Goal: Information Seeking & Learning: Learn about a topic

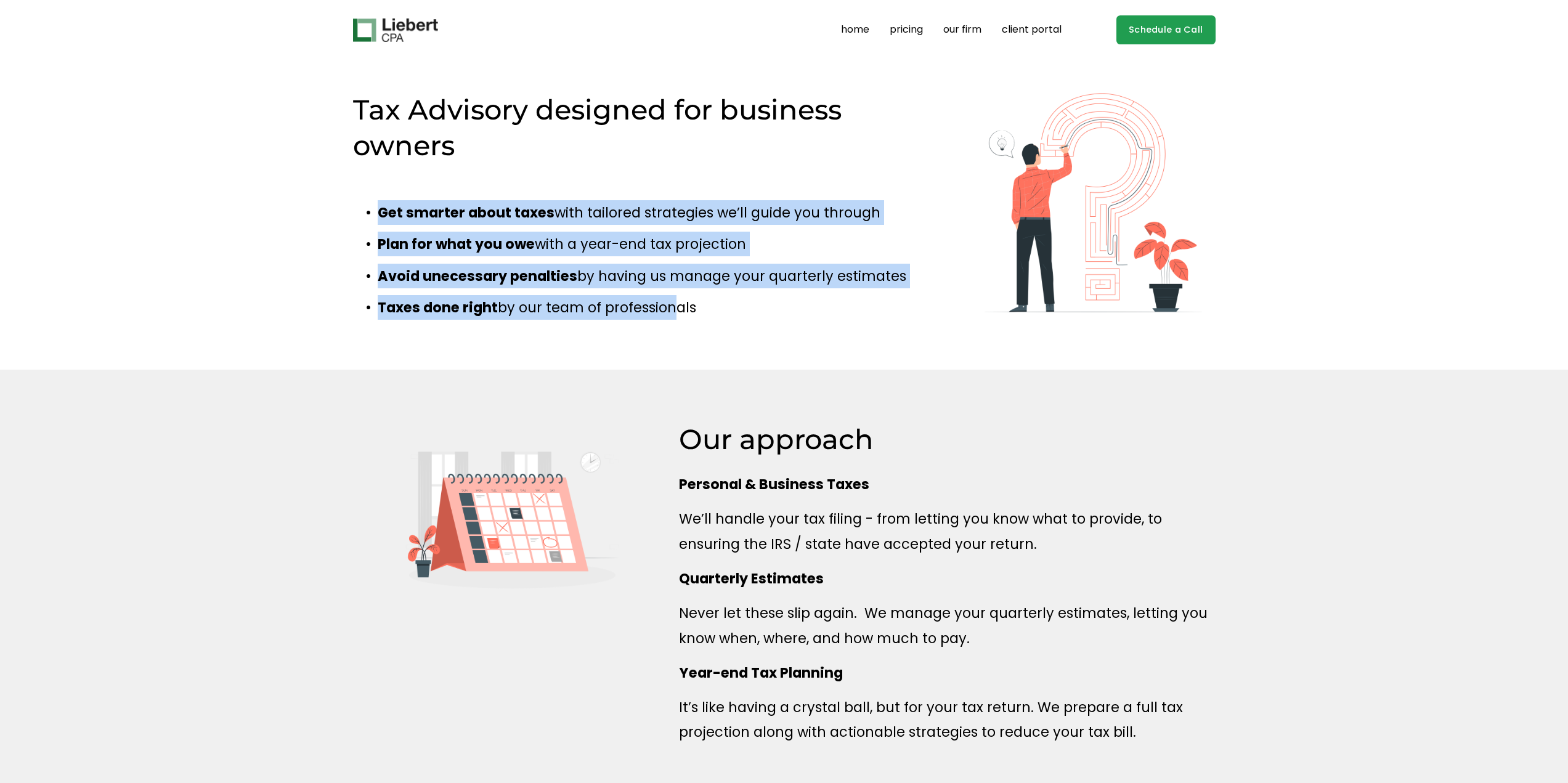
drag, startPoint x: 302, startPoint y: 214, endPoint x: 713, endPoint y: 331, distance: 427.3
click at [686, 330] on div "Tax Advisory designed for business owners Get smarter about taxes with tailored…" at bounding box center [784, 215] width 1568 height 246
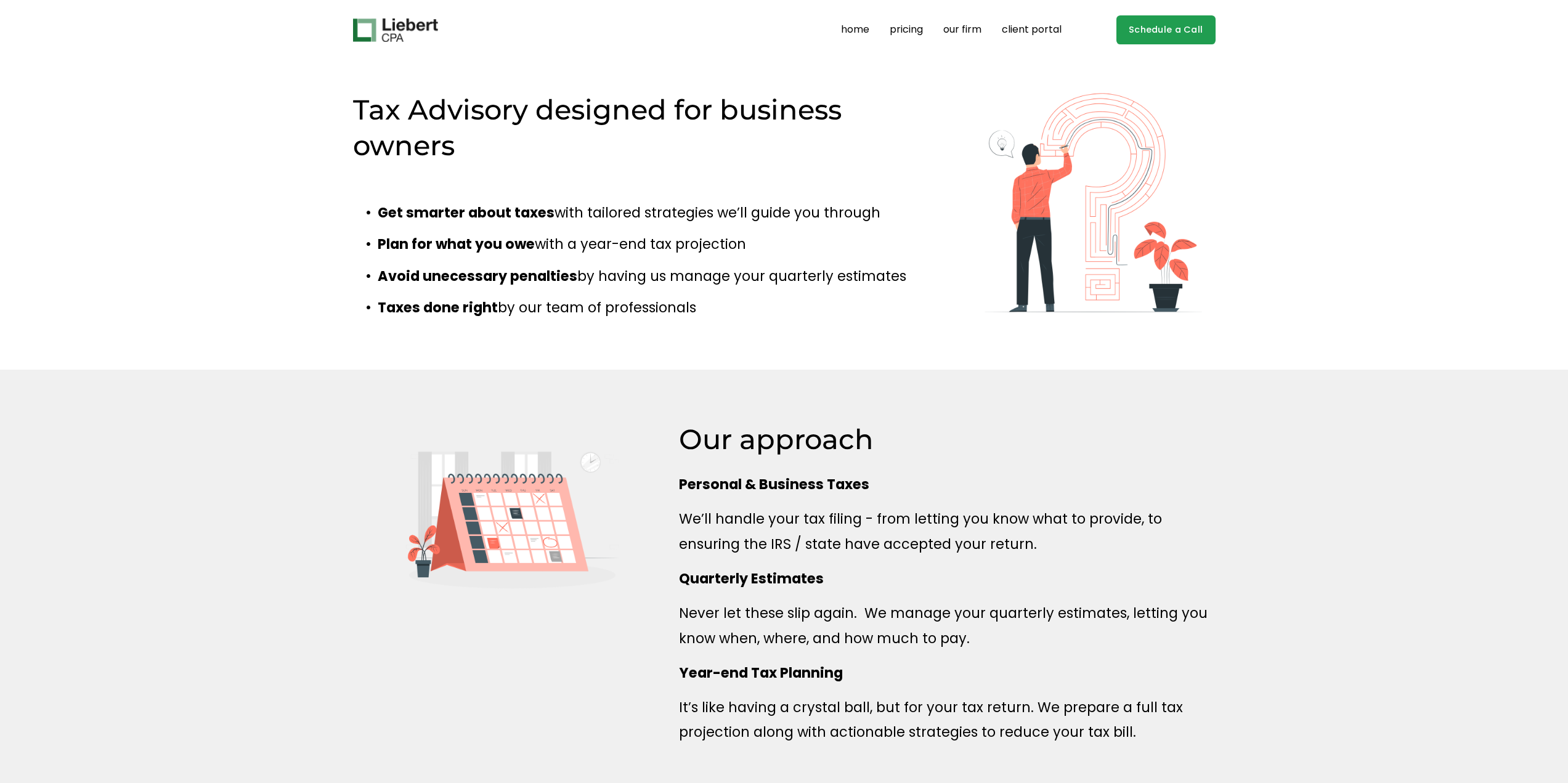
click at [723, 329] on div "Get smarter about taxes with tailored strategies we’ll guide you through Plan f…" at bounding box center [639, 265] width 573 height 146
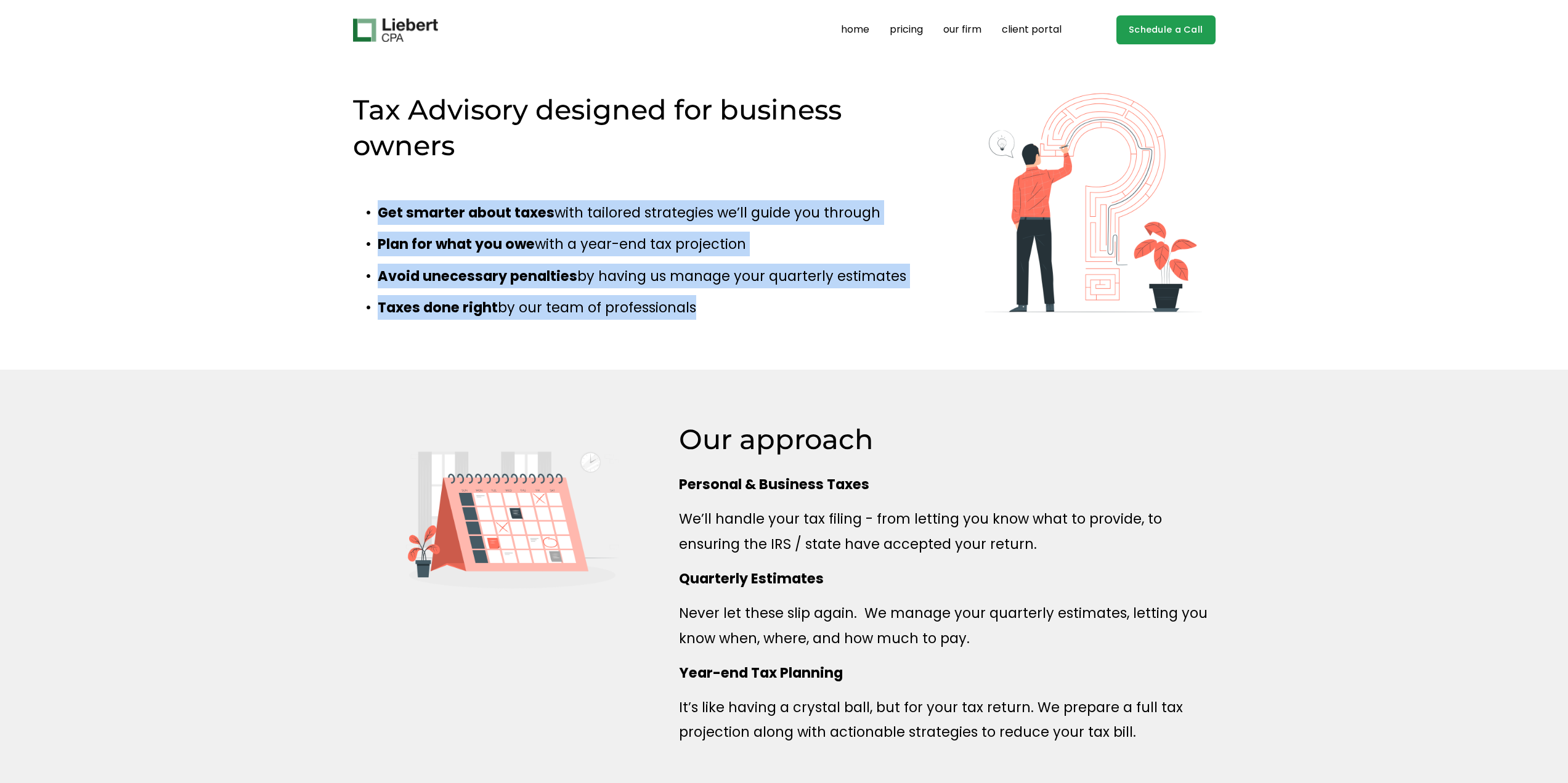
drag, startPoint x: 749, startPoint y: 320, endPoint x: 266, endPoint y: 206, distance: 496.3
click at [266, 206] on div "Tax Advisory designed for business owners Get smarter about taxes with tailored…" at bounding box center [784, 215] width 1568 height 246
click at [265, 206] on div "Tax Advisory designed for business owners Get smarter about taxes with tailored…" at bounding box center [784, 215] width 1568 height 246
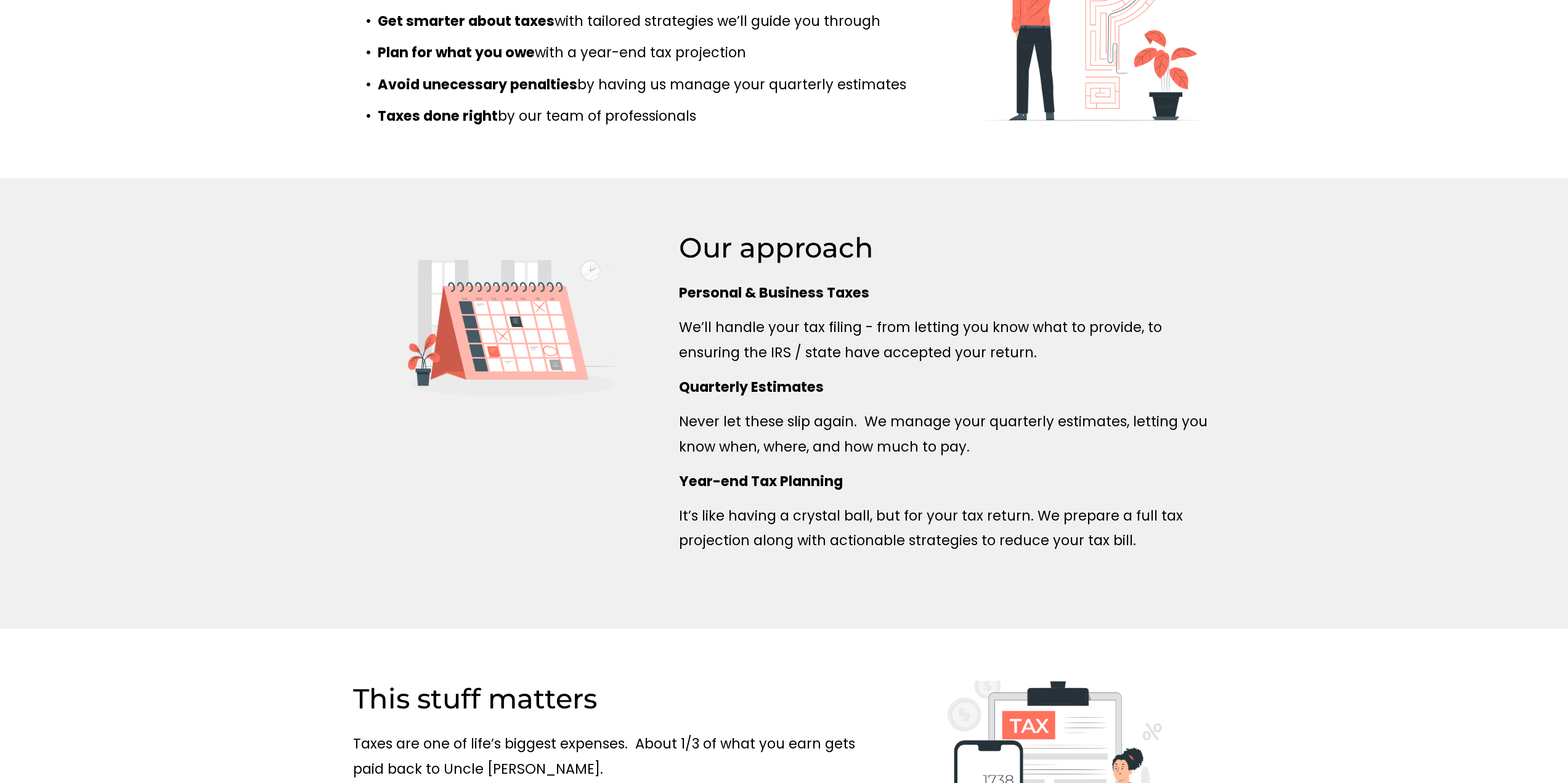
scroll to position [370, 0]
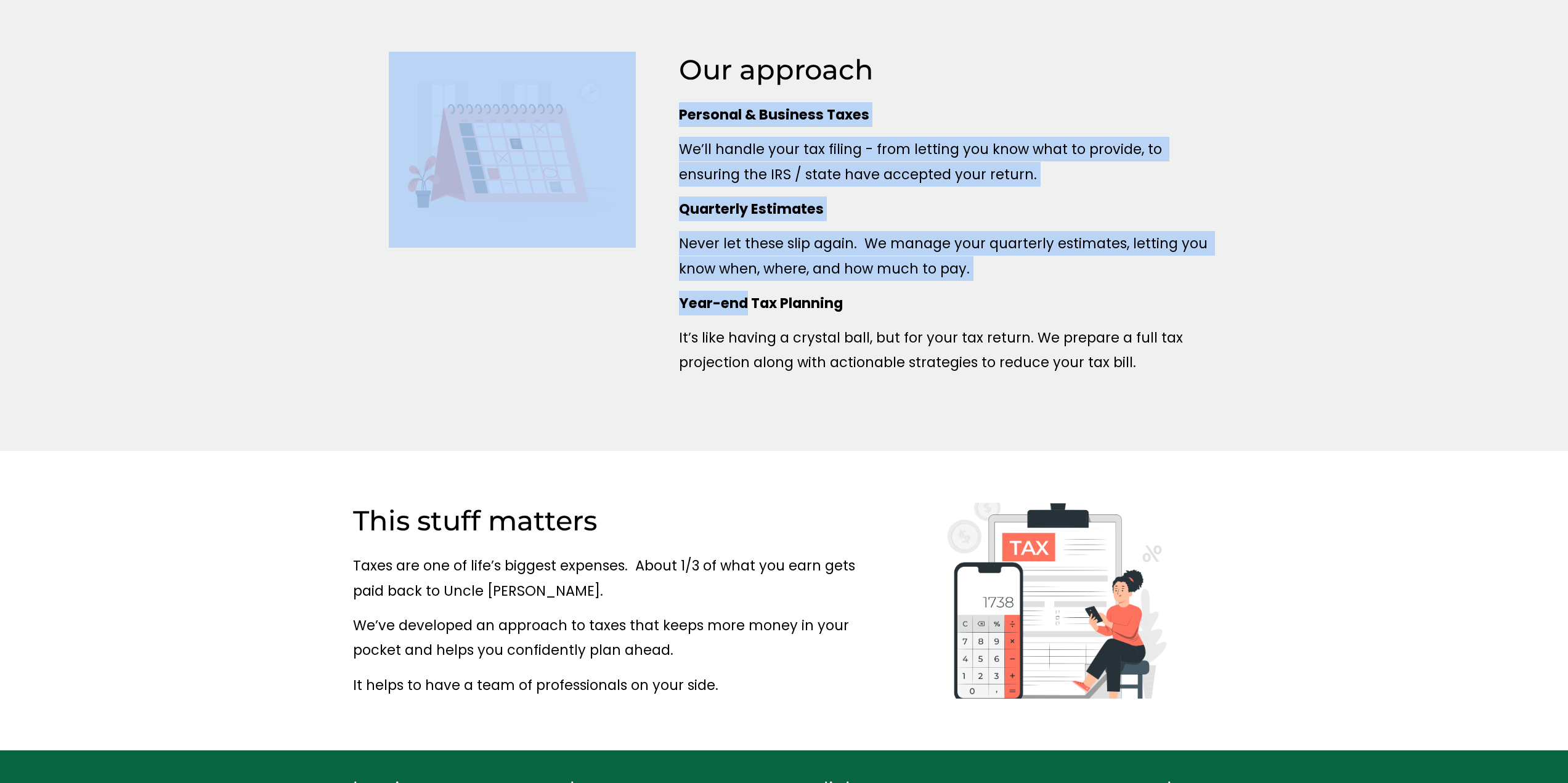
drag, startPoint x: 294, startPoint y: 91, endPoint x: 739, endPoint y: 333, distance: 506.5
click at [739, 333] on div "Our approach Personal & Business Taxes We’ll handle your tax filing - from lett…" at bounding box center [784, 226] width 1568 height 348
click at [732, 349] on p "It’s like having a crystal ball, but for your tax return. We prepare a full tax…" at bounding box center [947, 350] width 537 height 50
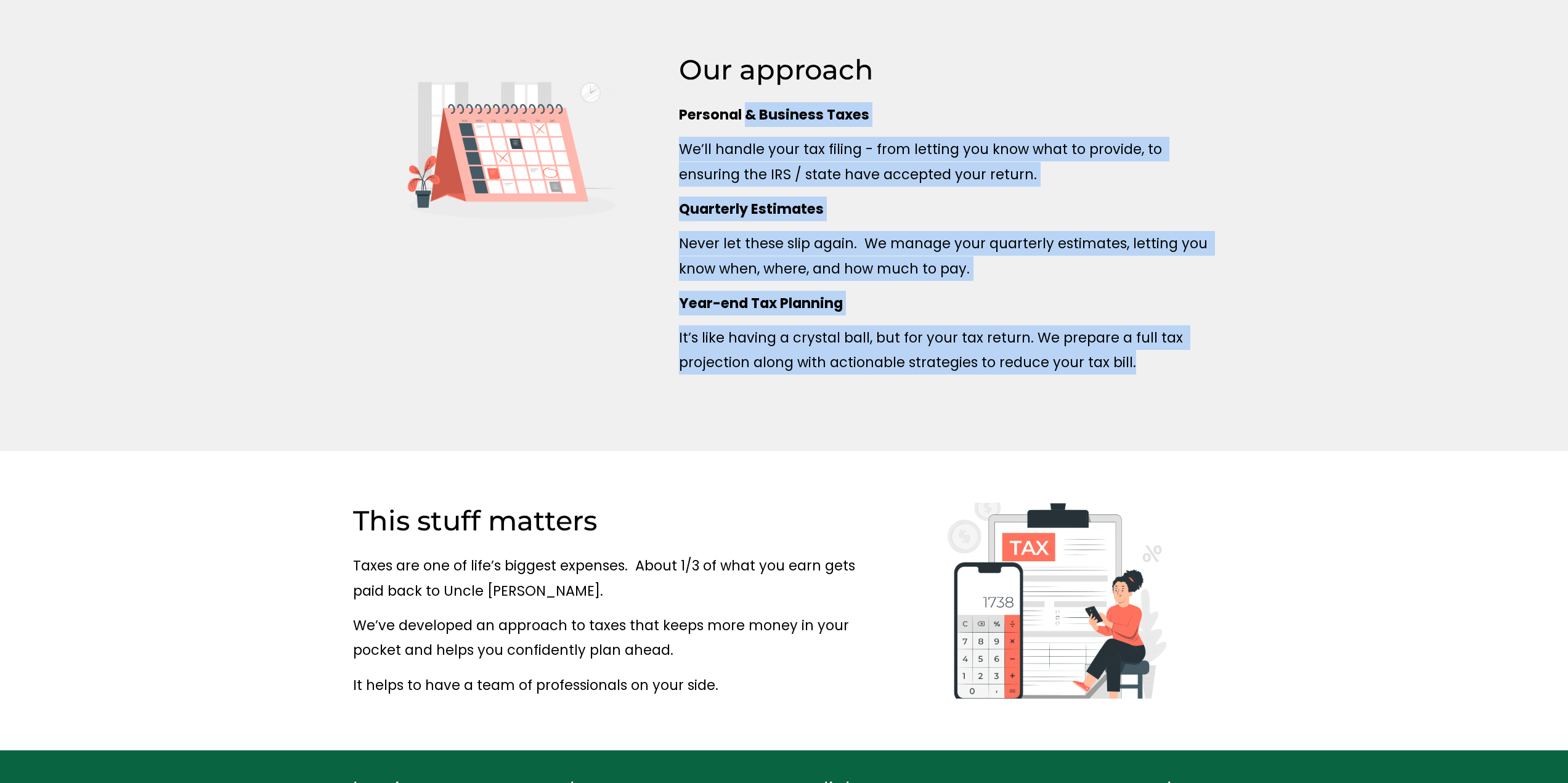
drag, startPoint x: 1166, startPoint y: 359, endPoint x: 663, endPoint y: 101, distance: 565.3
click at [698, 111] on div "Personal & Business Taxes We’ll handle your tax filing - from letting you know …" at bounding box center [947, 238] width 537 height 273
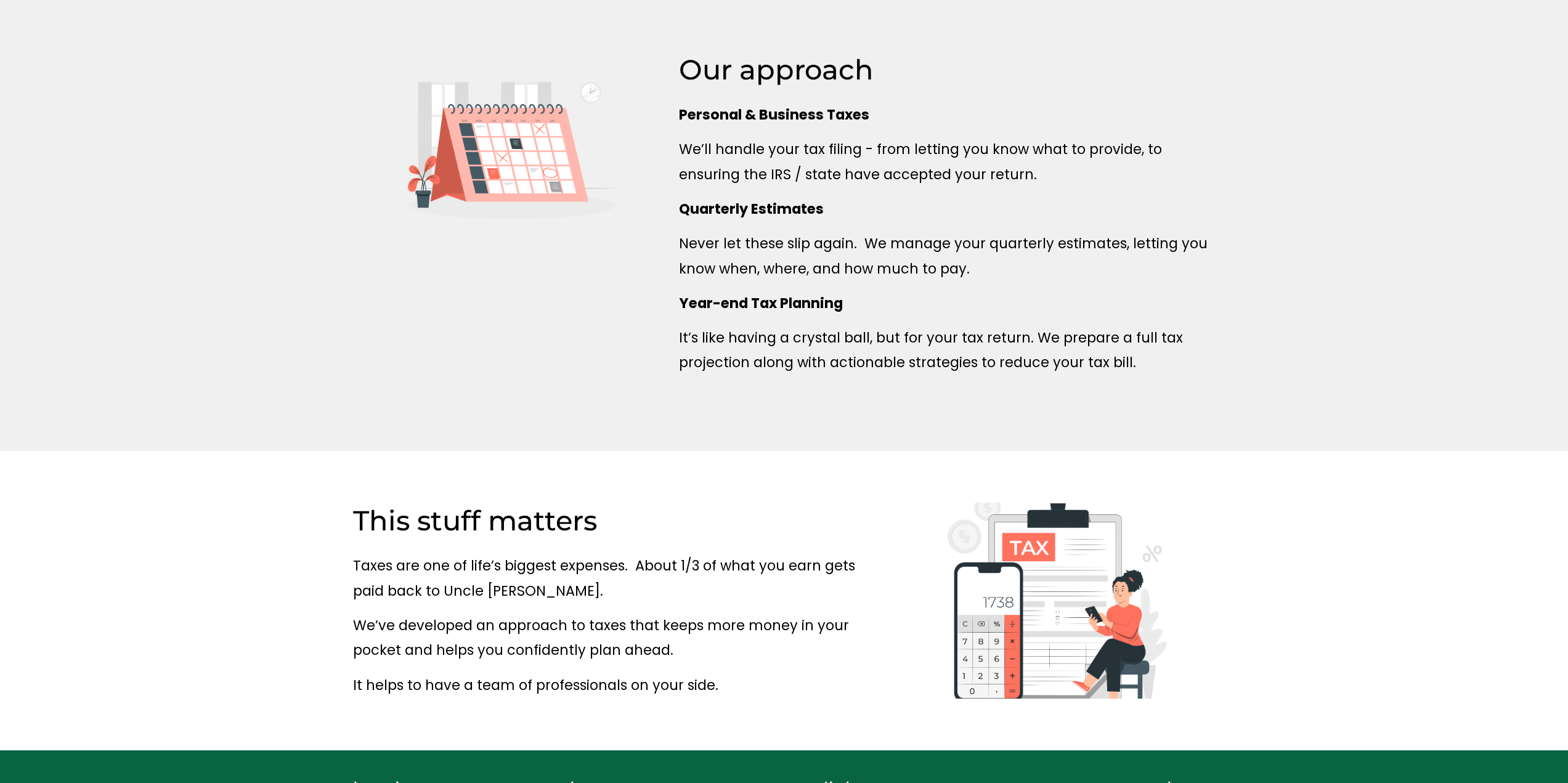
click at [658, 97] on div "Our approach Personal & Business Taxes We’ll handle your tax filing - from lett…" at bounding box center [784, 226] width 1568 height 348
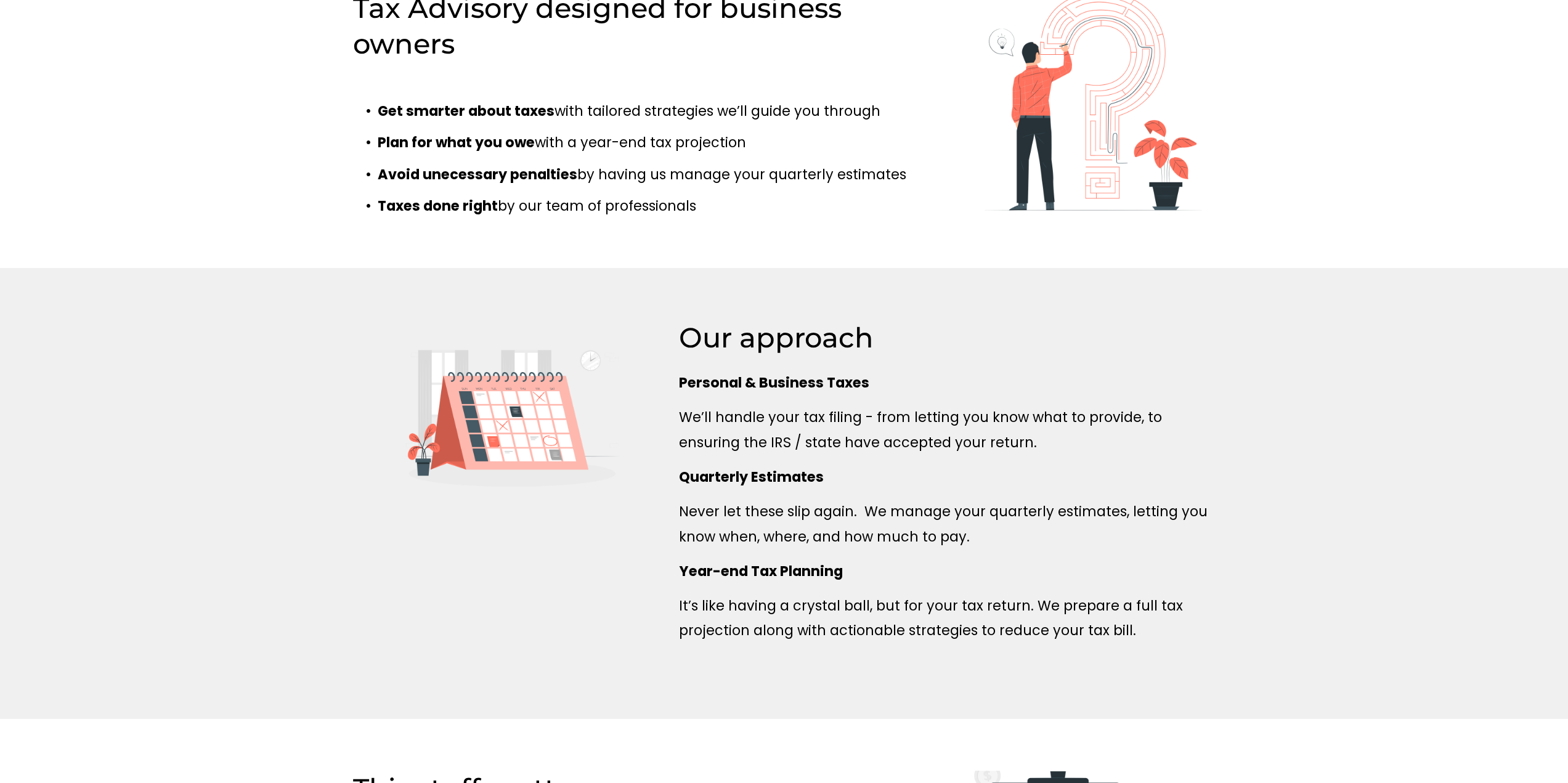
scroll to position [0, 0]
